Goal: Book appointment/travel/reservation

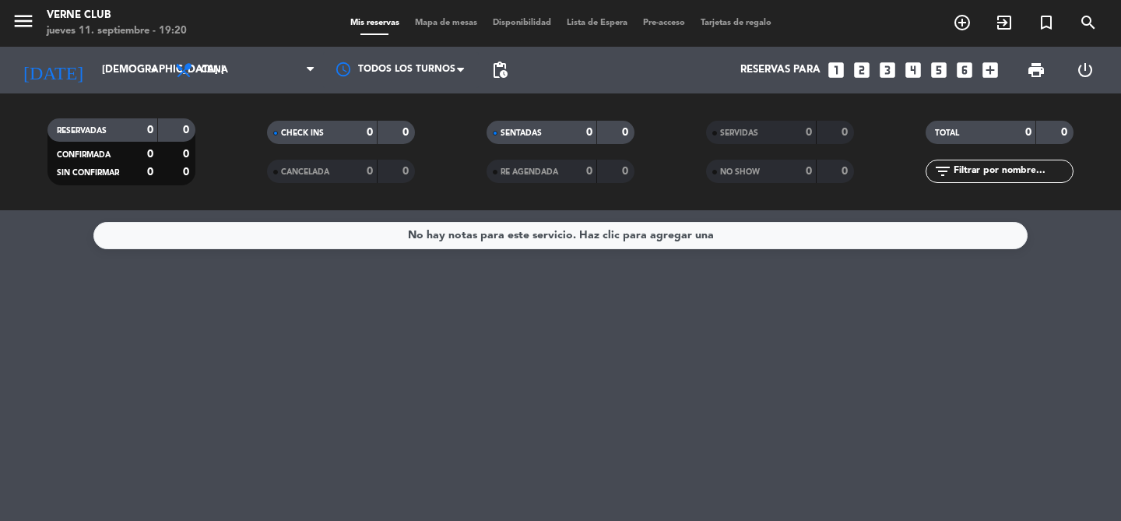
click at [136, 71] on input "[DEMOGRAPHIC_DATA] [DATE]" at bounding box center [162, 70] width 137 height 28
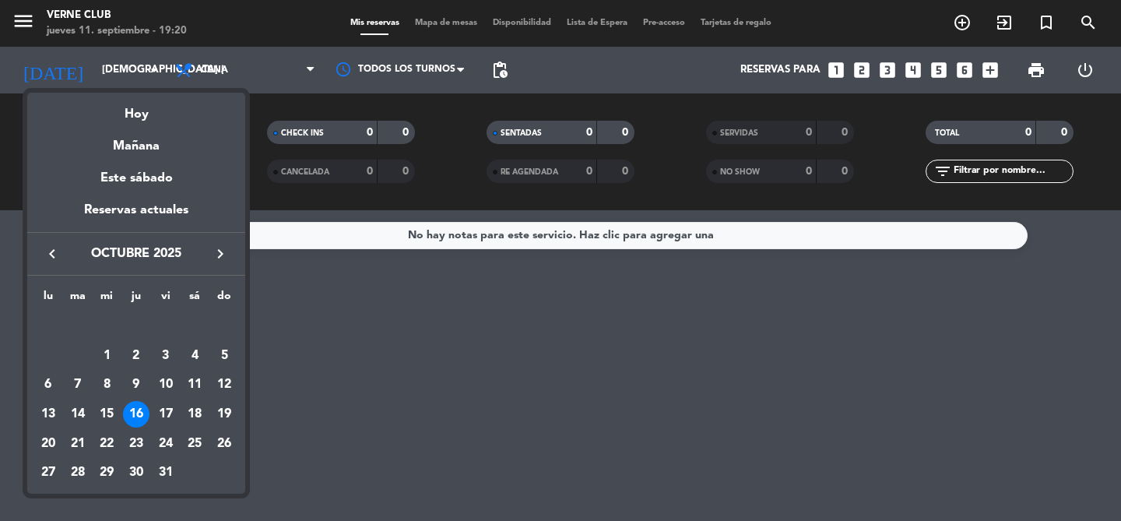
click at [51, 245] on icon "keyboard_arrow_left" at bounding box center [52, 253] width 19 height 19
click at [132, 385] on div "11" at bounding box center [136, 384] width 26 height 26
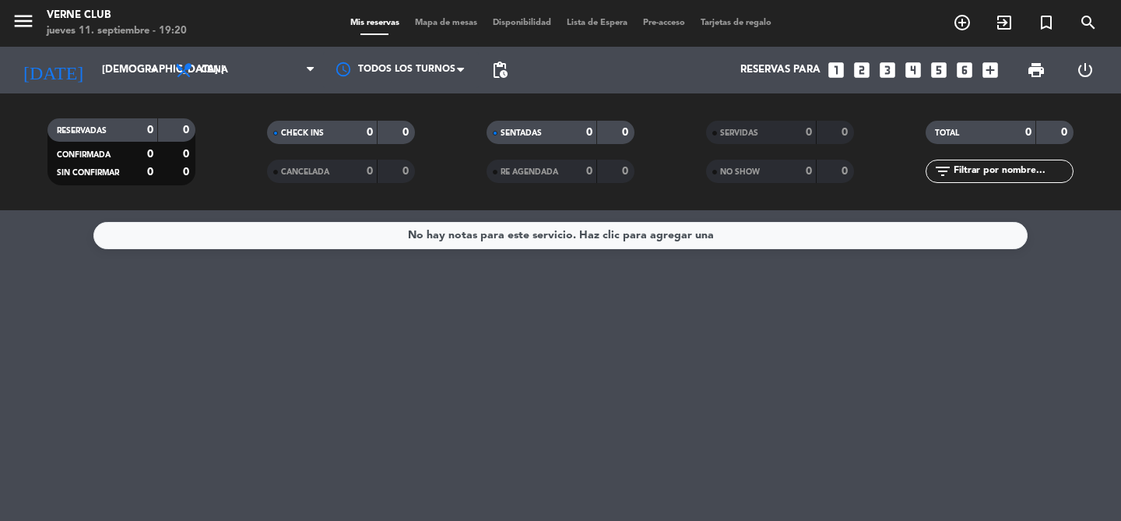
type input "[DEMOGRAPHIC_DATA] [DATE]"
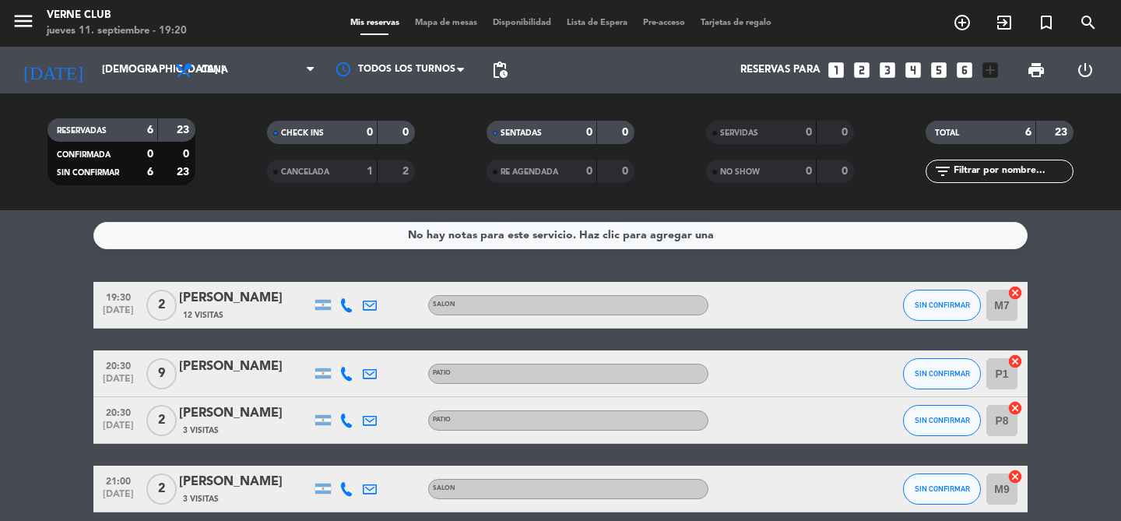
click at [449, 24] on span "Mapa de mesas" at bounding box center [446, 23] width 78 height 9
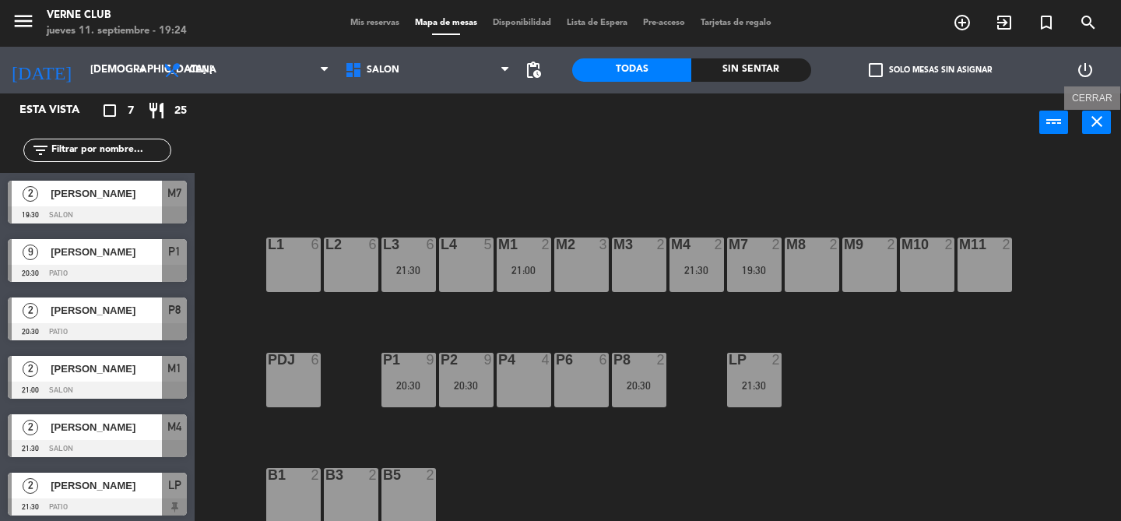
click at [1099, 124] on icon "close" at bounding box center [1097, 121] width 19 height 19
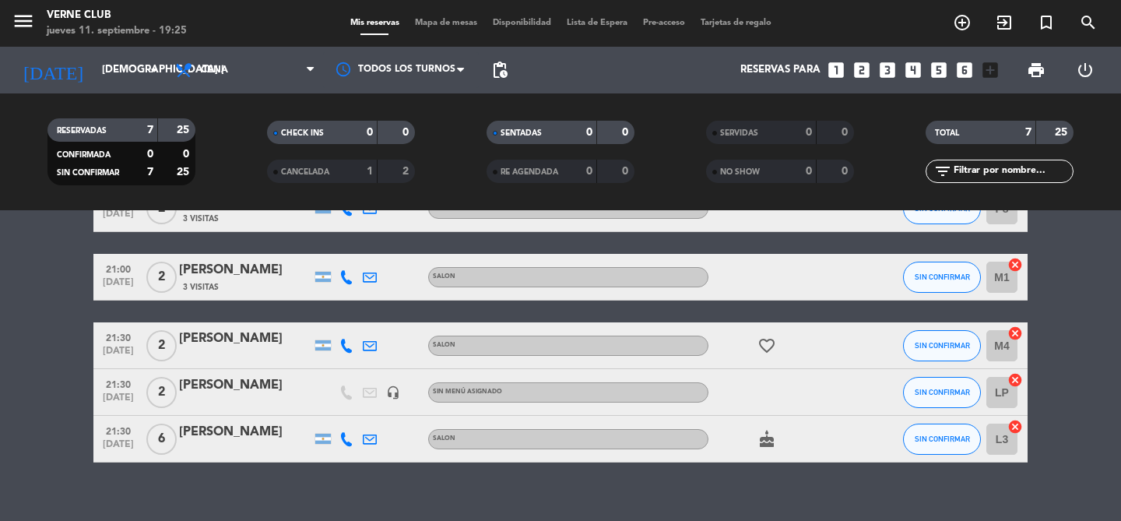
scroll to position [231, 0]
